Goal: Information Seeking & Learning: Find specific fact

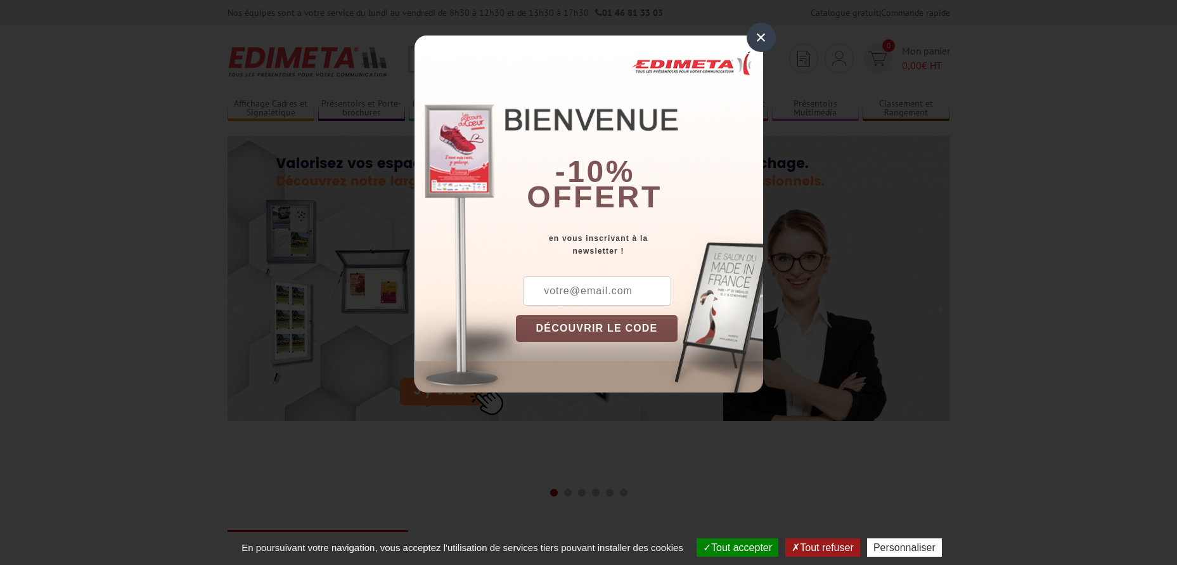
click at [763, 37] on div "×" at bounding box center [761, 37] width 29 height 29
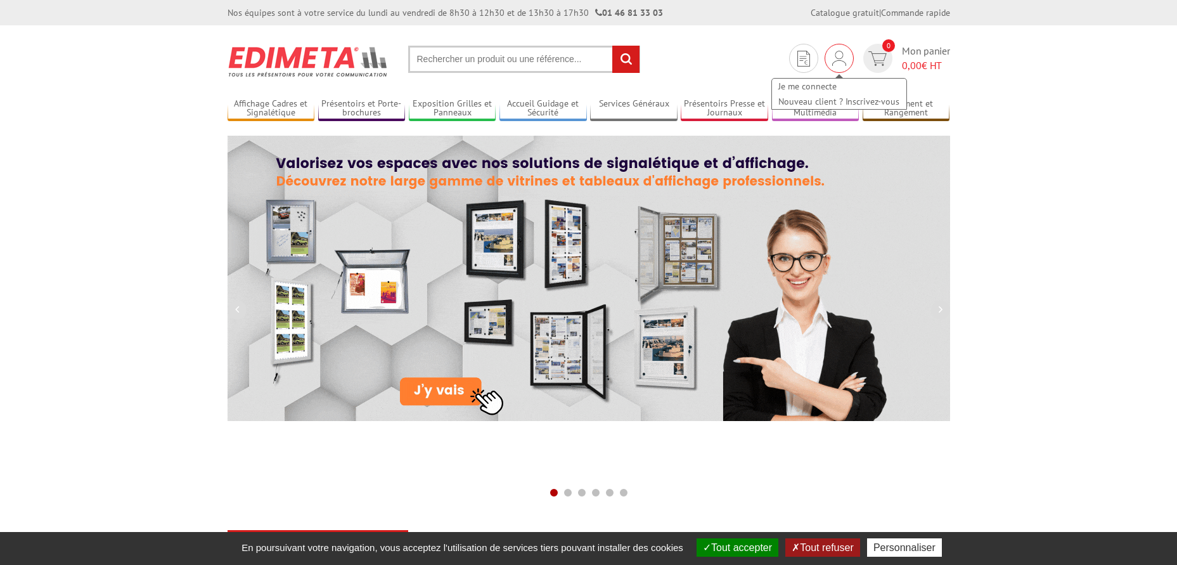
click at [835, 65] on img at bounding box center [839, 58] width 14 height 15
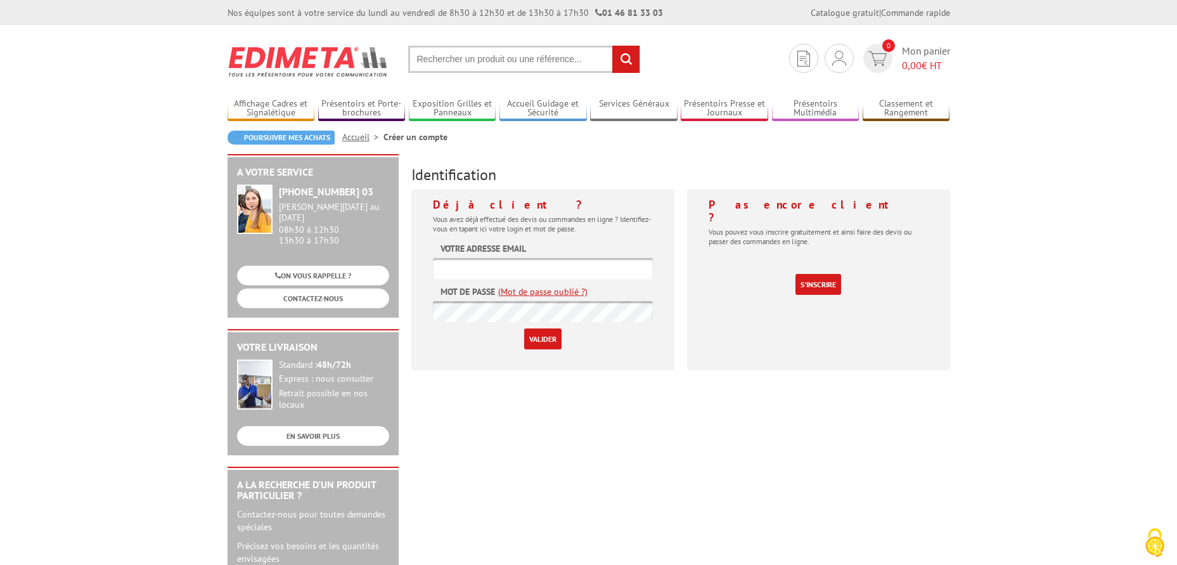
type input "[PERSON_NAME][EMAIL_ADDRESS][DOMAIN_NAME]"
click at [532, 339] on input "Valider" at bounding box center [542, 338] width 37 height 21
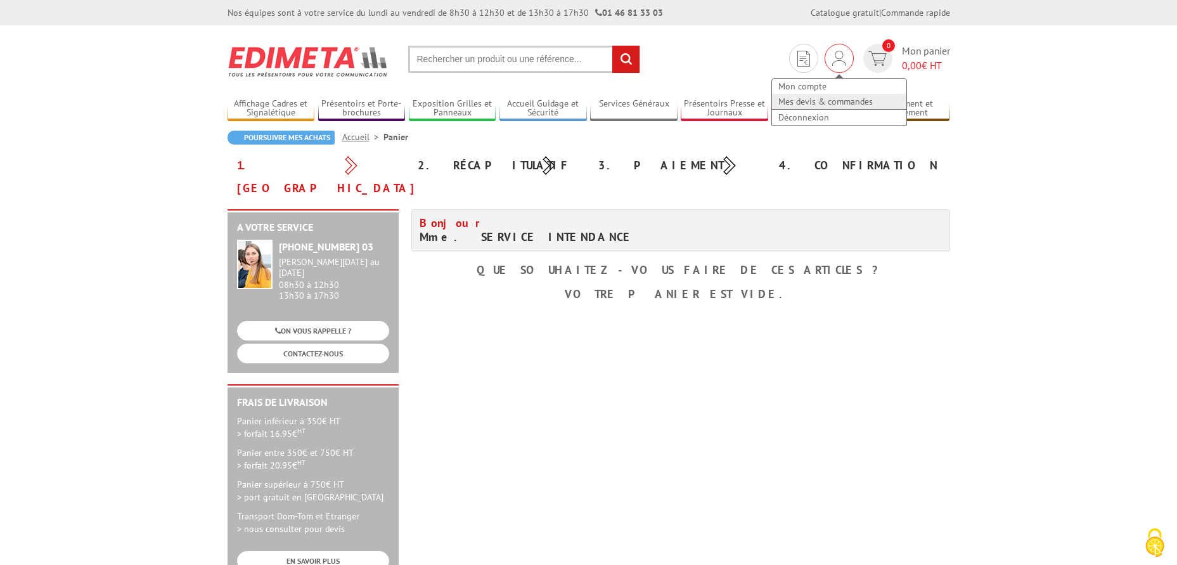
click at [826, 101] on link "Mes devis & commandes" at bounding box center [839, 101] width 134 height 15
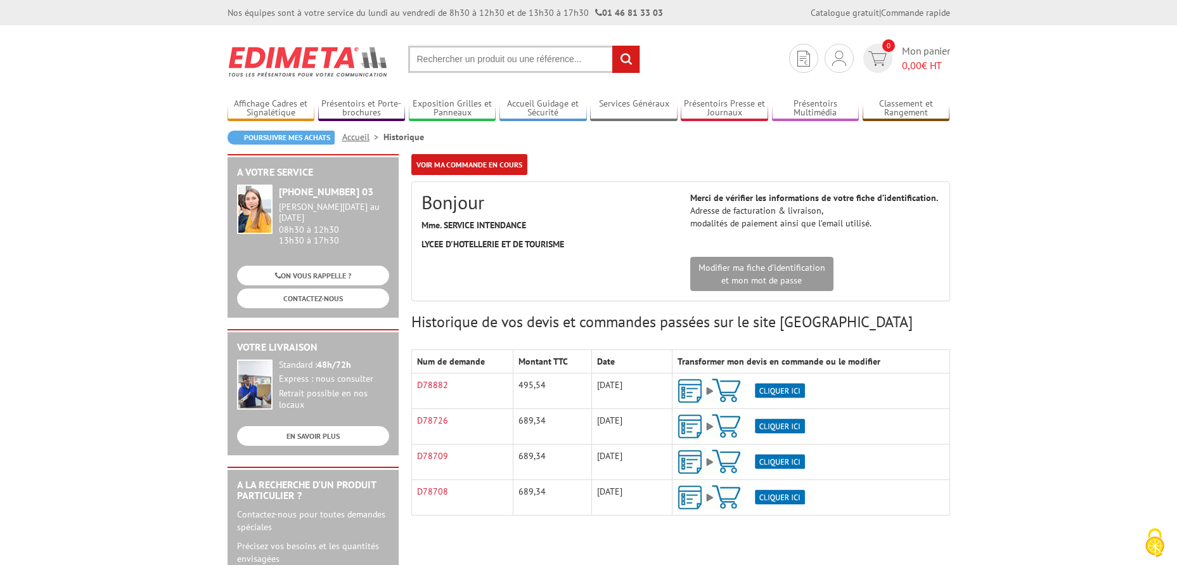
click at [417, 66] on input "text" at bounding box center [524, 59] width 232 height 27
click at [426, 63] on input "text" at bounding box center [524, 59] width 232 height 27
type input "Porte affiche A3 cadro-clic"
click at [612, 46] on input "rechercher" at bounding box center [625, 59] width 27 height 27
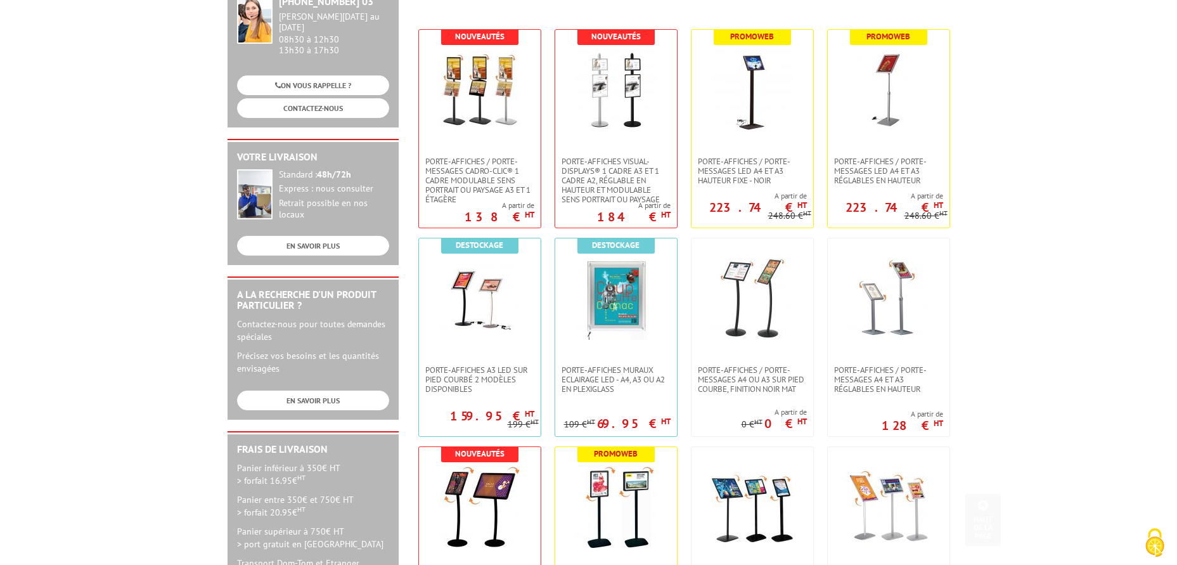
scroll to position [317, 0]
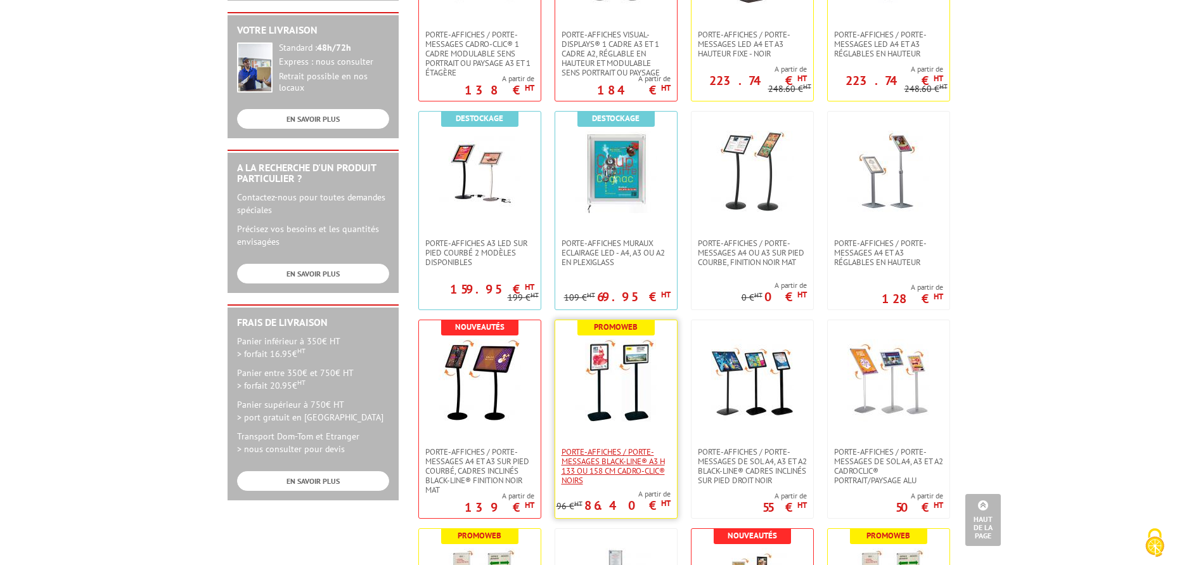
click at [602, 458] on span "Porte-affiches / Porte-messages Black-Line® A3 H 133 ou 158 cm Cadro-Clic® noirs" at bounding box center [616, 466] width 109 height 38
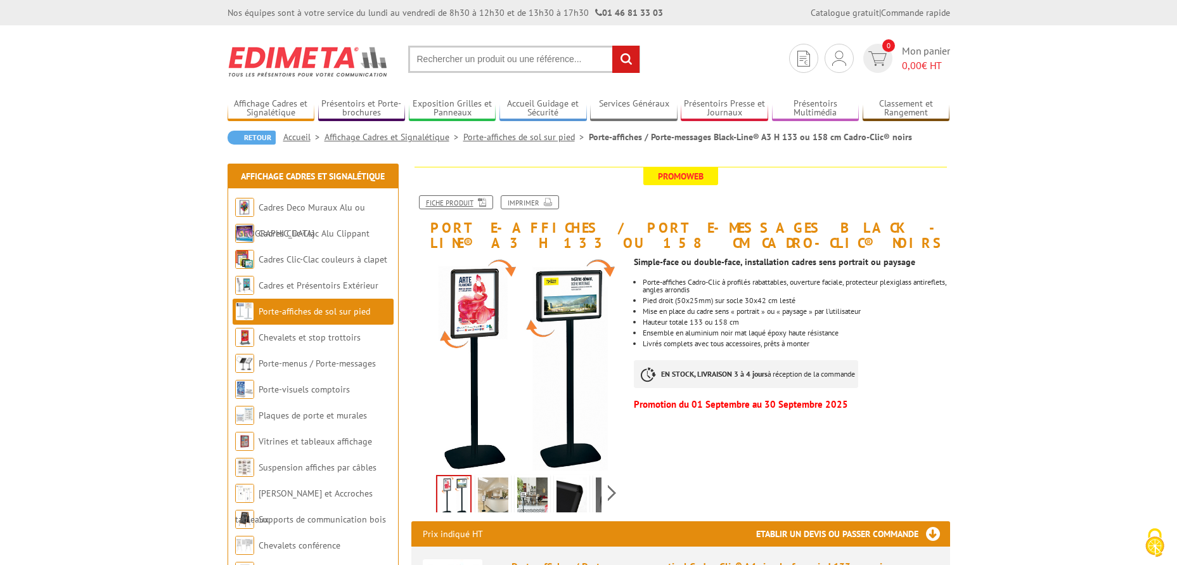
click at [460, 203] on link "Fiche produit" at bounding box center [456, 202] width 74 height 14
click at [459, 54] on input "text" at bounding box center [524, 59] width 232 height 27
click at [456, 55] on input "text" at bounding box center [524, 59] width 232 height 27
paste input "Réf..214000NR - PORTE-AFFICHES / PORTE-MESSAGES CADRO-CLIC® SIMPLE-FACE A3 SUR …"
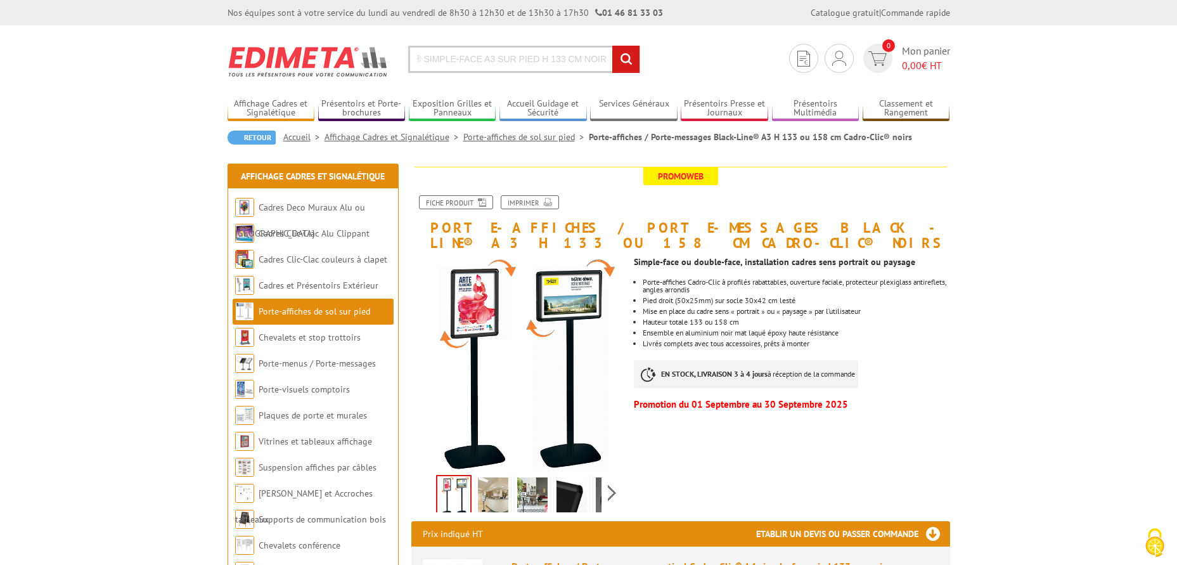
type input "Réf..214000NR - PORTE-AFFICHES / PORTE-MESSAGES CADRO-CLIC® SIMPLE-FACE A3 SUR …"
click at [612, 46] on input "rechercher" at bounding box center [625, 59] width 27 height 27
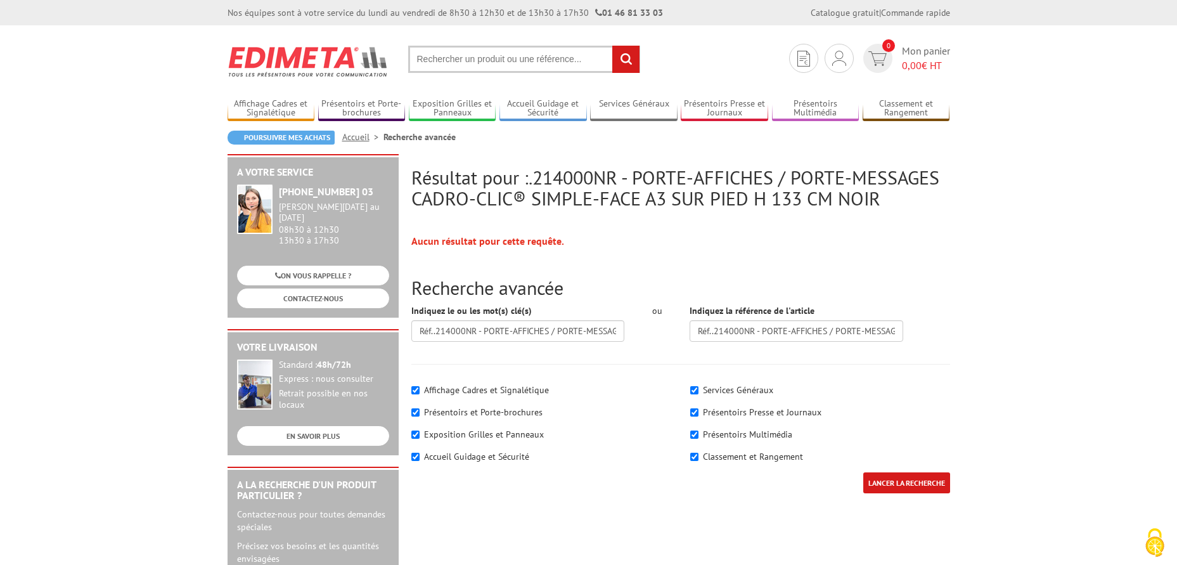
click at [464, 61] on input "text" at bounding box center [524, 59] width 232 height 27
click at [461, 58] on input "text" at bounding box center [524, 59] width 232 height 27
paste input "214000NR"
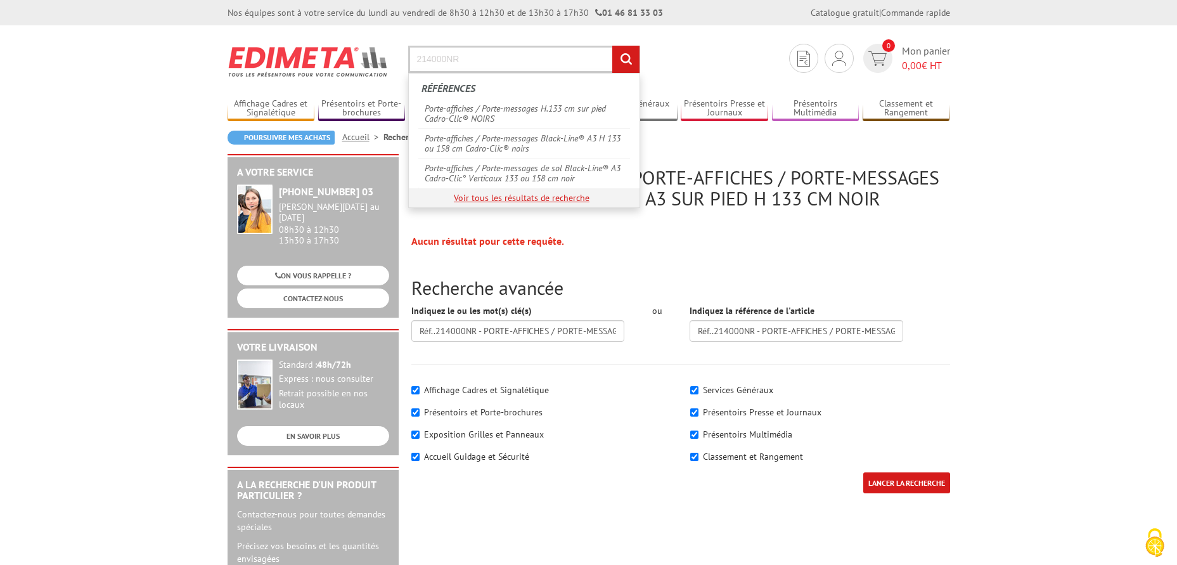
type input "214000NR"
click at [487, 195] on link "Voir tous les résultats de recherche" at bounding box center [522, 197] width 136 height 11
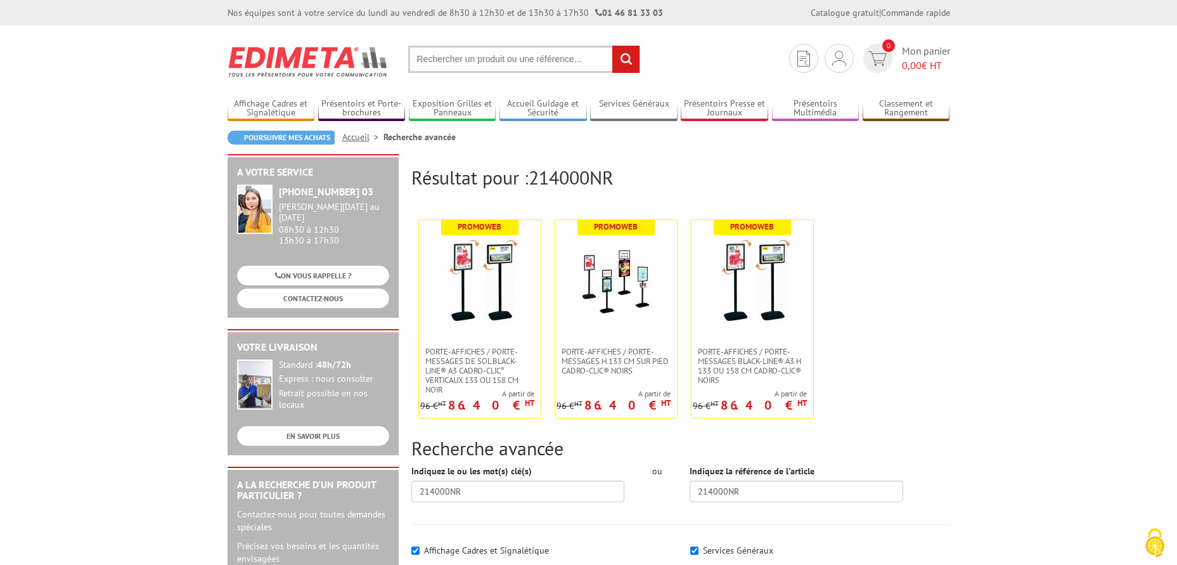
scroll to position [63, 0]
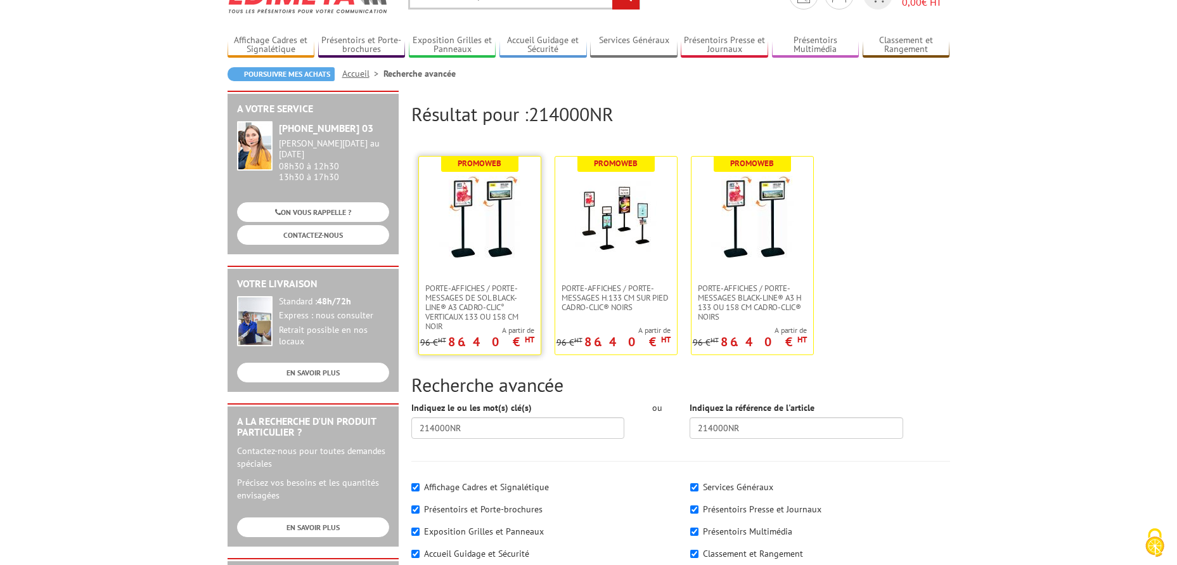
click at [464, 222] on img at bounding box center [480, 217] width 82 height 82
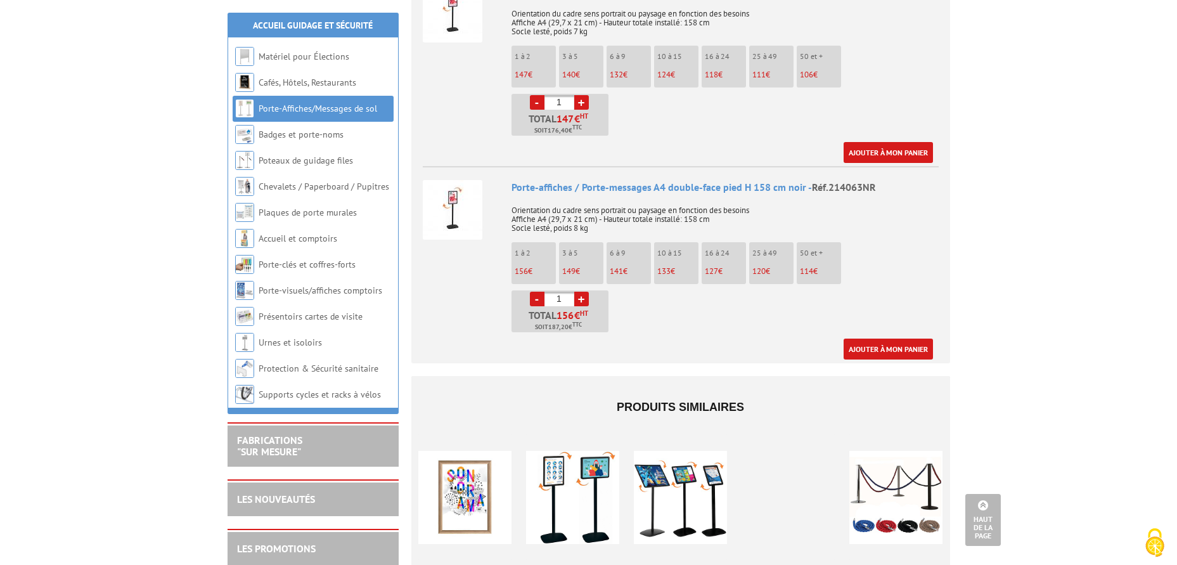
scroll to position [2155, 0]
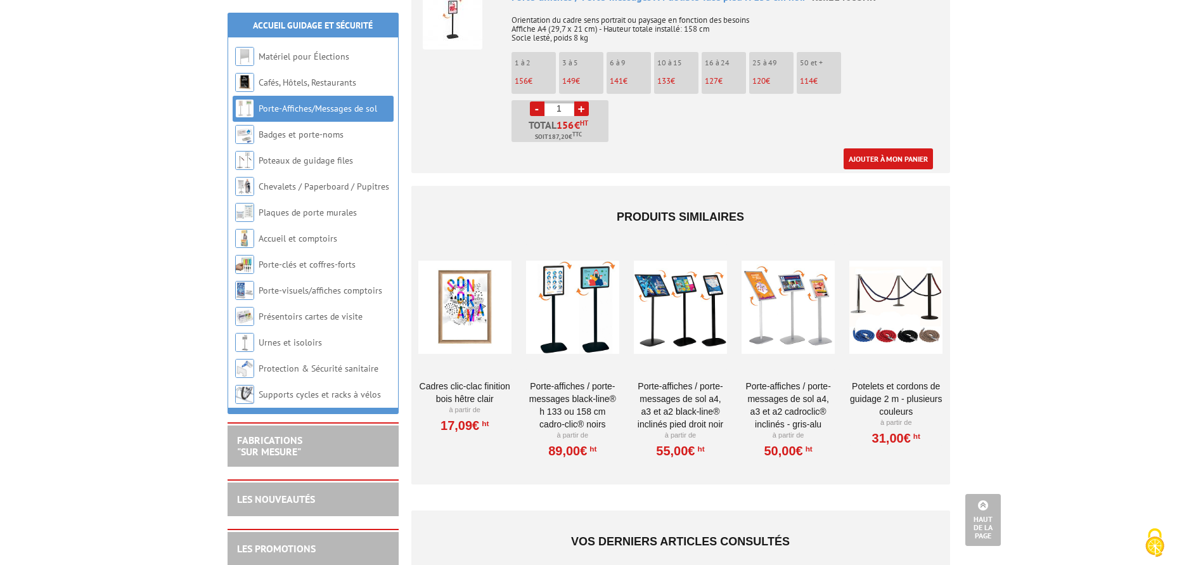
click at [579, 380] on link "Porte-affiches / Porte-messages Black-Line® H 133 ou 158 cm Cadro-Clic® noirs" at bounding box center [572, 405] width 93 height 51
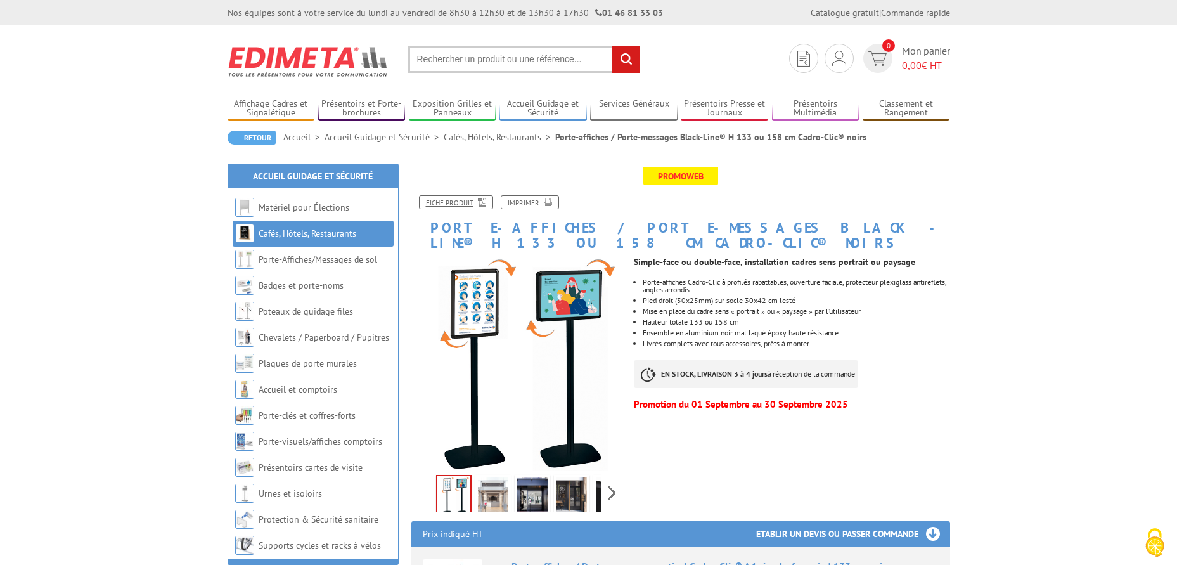
click at [485, 204] on icon at bounding box center [480, 201] width 13 height 11
click at [451, 55] on input "text" at bounding box center [524, 59] width 232 height 27
type input "p"
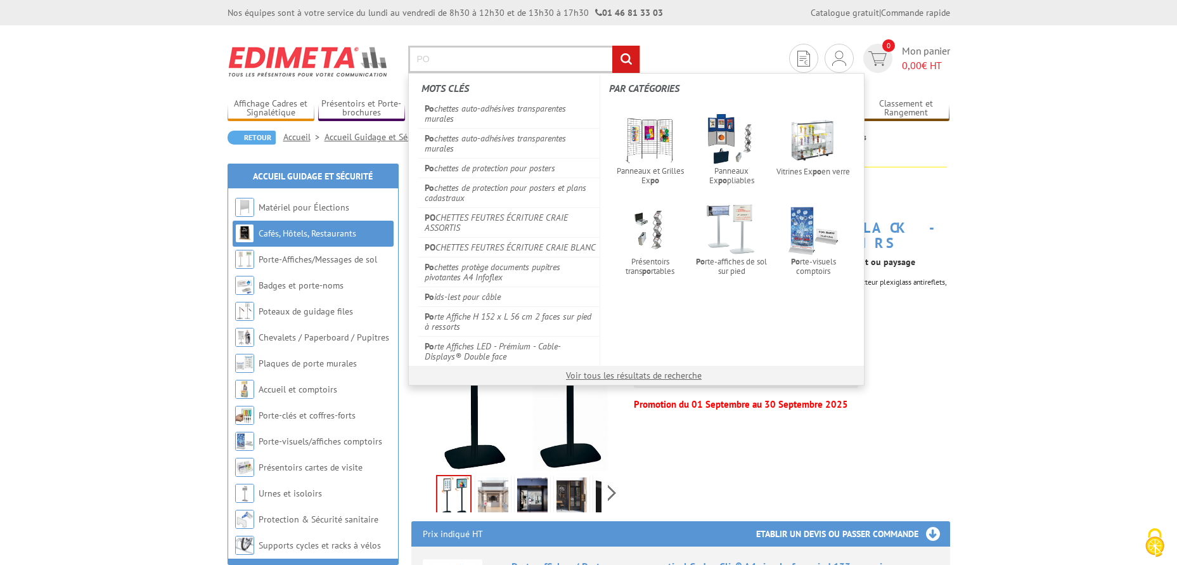
type input "P"
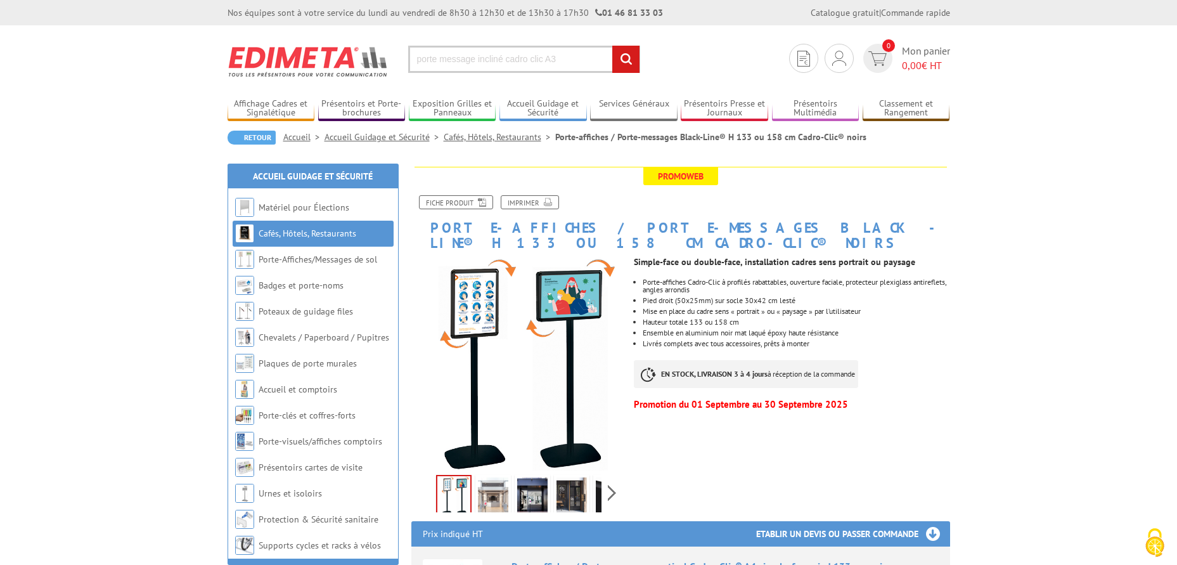
type input "porte message incliné cadro clic A3"
click at [612, 46] on input "rechercher" at bounding box center [625, 59] width 27 height 27
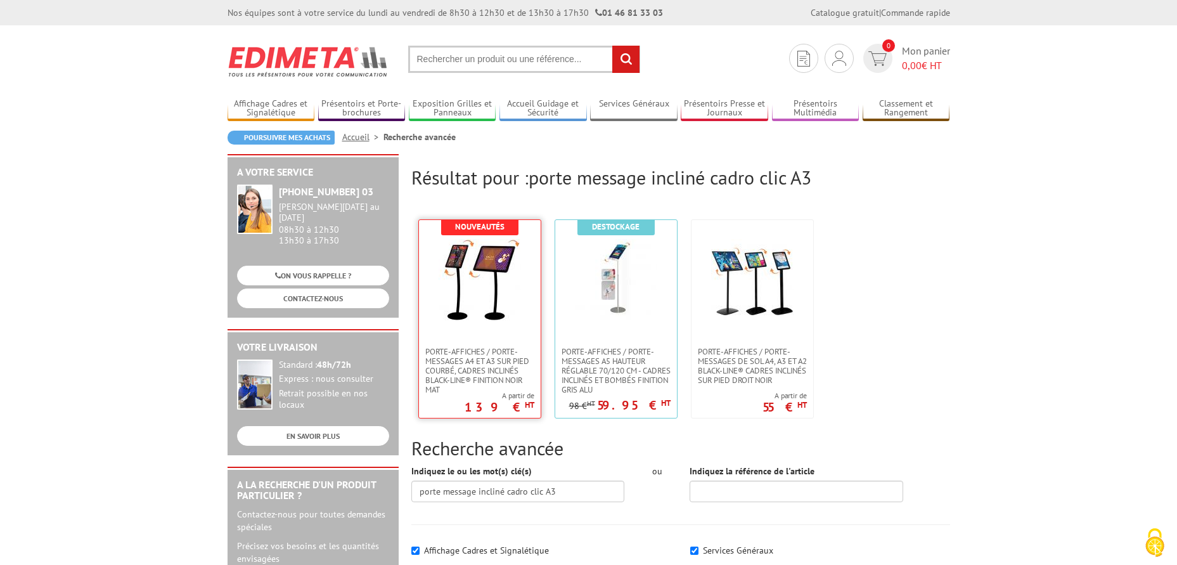
scroll to position [190, 0]
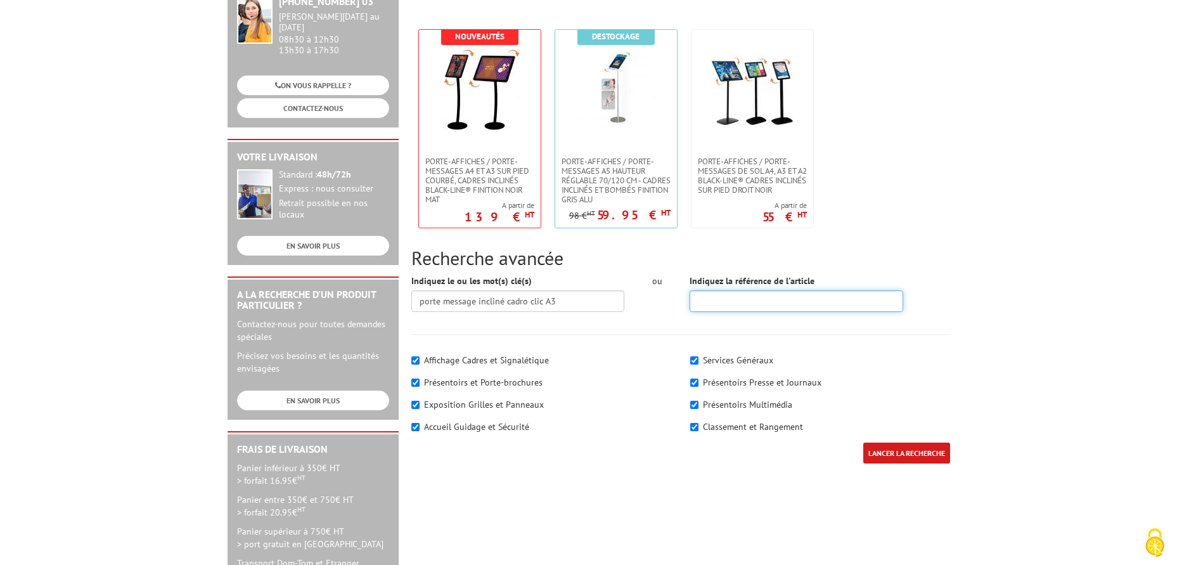
click at [725, 306] on input "Indiquez la référence de l'article" at bounding box center [797, 301] width 214 height 22
type input "214003NR"
click at [913, 450] on input "LANCER LA RECHERCHE" at bounding box center [906, 453] width 87 height 21
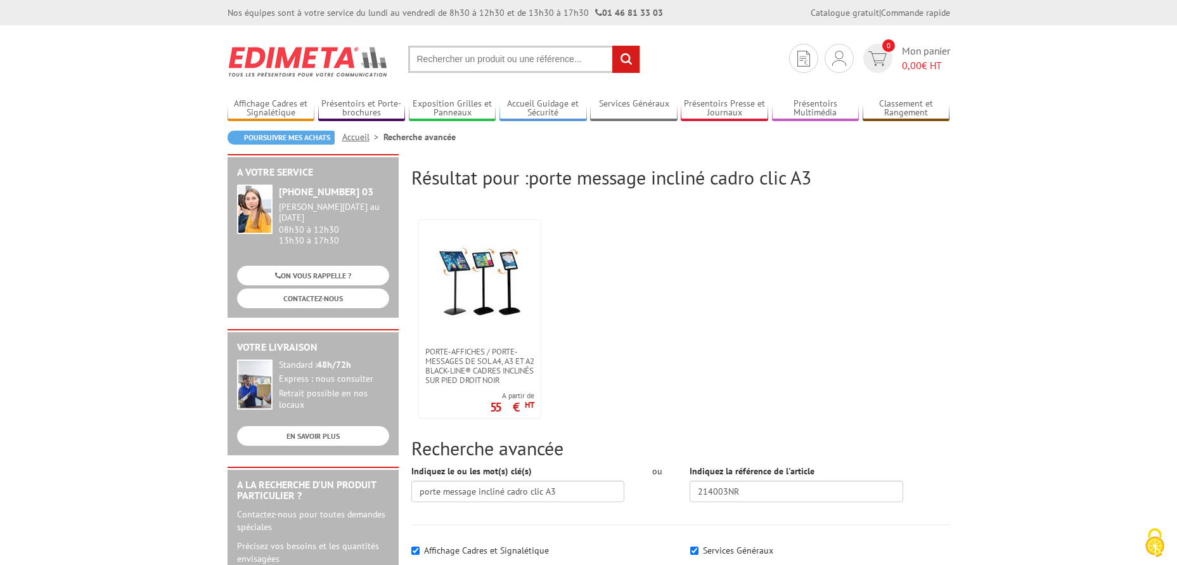
scroll to position [63, 0]
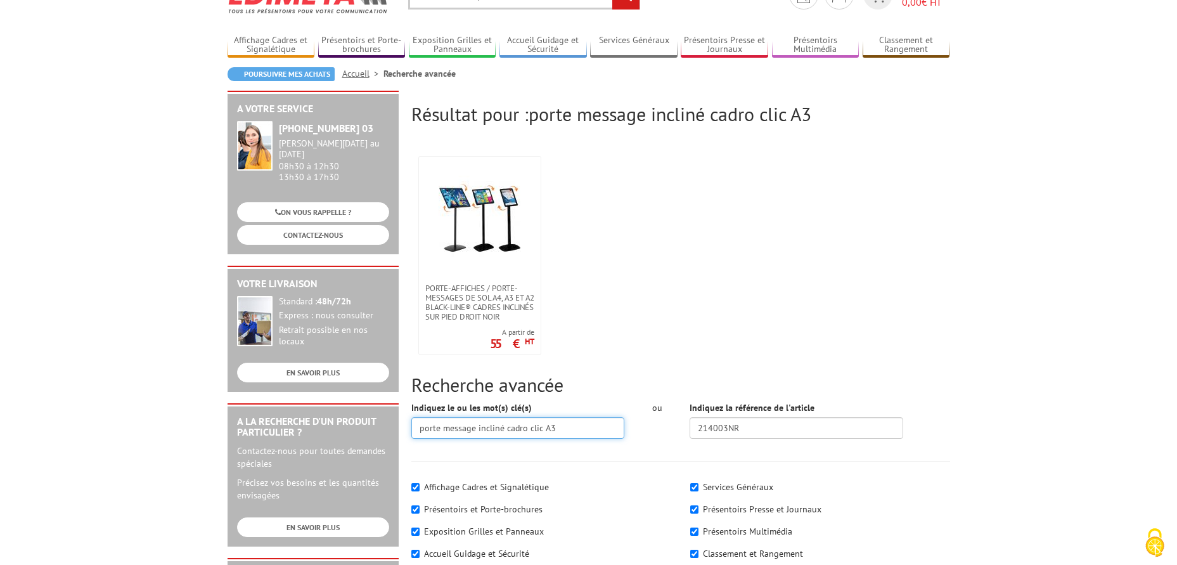
drag, startPoint x: 567, startPoint y: 419, endPoint x: 372, endPoint y: 418, distance: 195.3
click at [372, 418] on div "Résultat pour : porte message incliné cadro clic A3 Porte-affiches / Porte-mess…" at bounding box center [588, 429] width 735 height 676
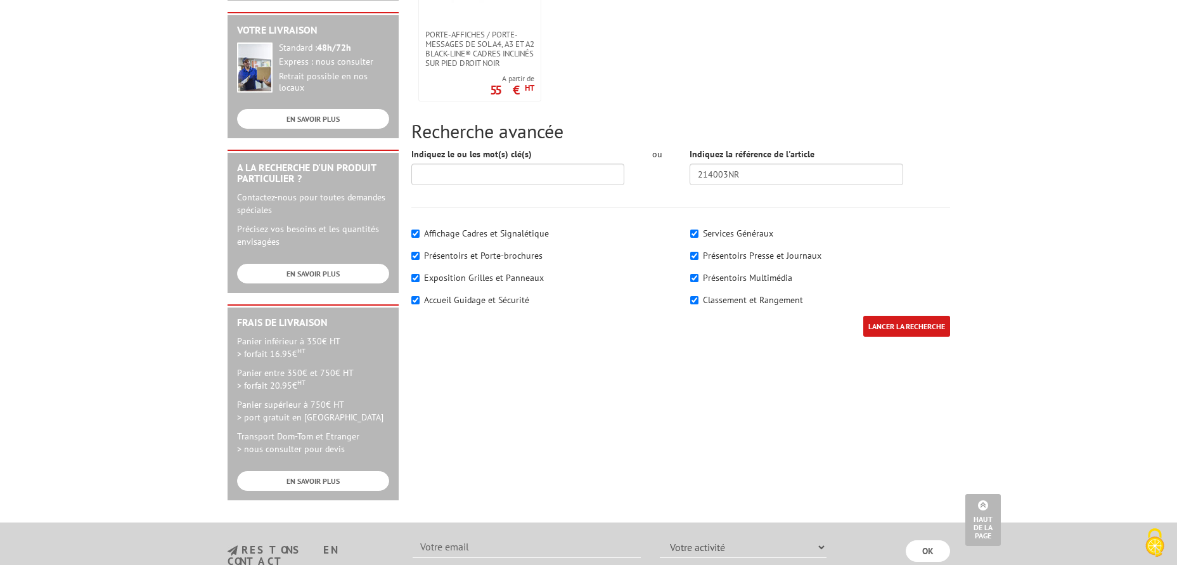
click at [924, 329] on input "LANCER LA RECHERCHE" at bounding box center [906, 326] width 87 height 21
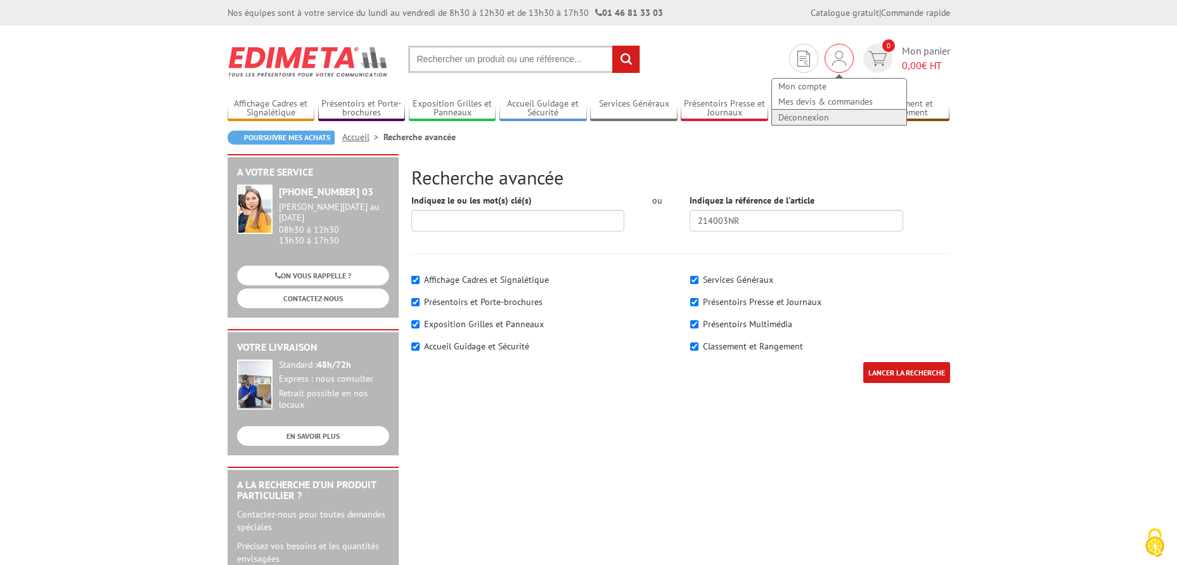
click at [803, 122] on link "Déconnexion" at bounding box center [839, 117] width 134 height 15
